Goal: Navigation & Orientation: Find specific page/section

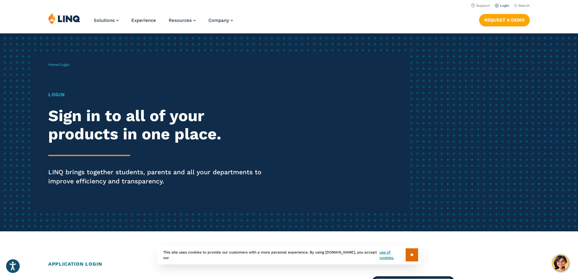
click at [501, 6] on link "Login" at bounding box center [502, 6] width 14 height 4
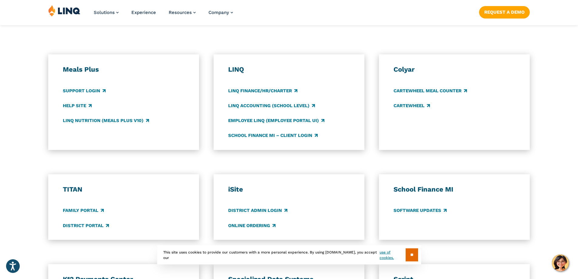
scroll to position [364, 0]
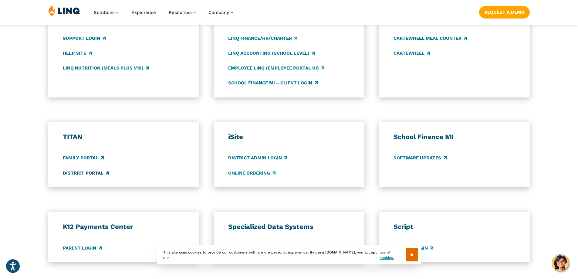
click at [84, 171] on link "District Portal" at bounding box center [86, 173] width 46 height 7
